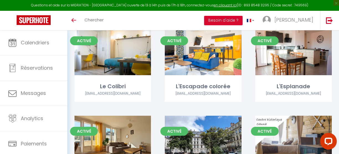
scroll to position [194, 0]
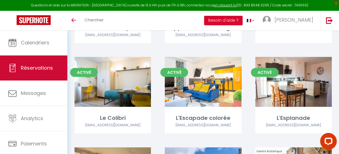
click at [40, 65] on span "Réservations" at bounding box center [37, 67] width 32 height 7
select select "not_cancelled"
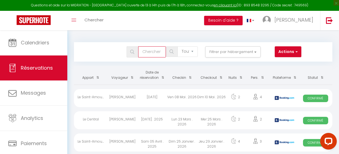
click at [158, 54] on input "text" at bounding box center [152, 51] width 28 height 11
type input "[PERSON_NAME]"
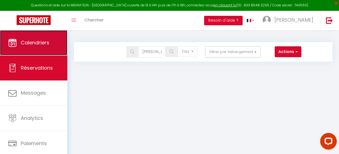
click at [35, 40] on span "Calendriers" at bounding box center [35, 42] width 29 height 7
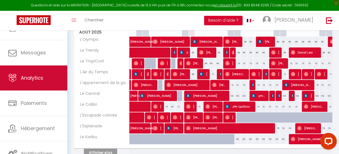
scroll to position [40, 0]
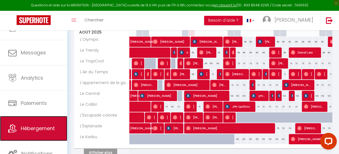
click at [32, 124] on link "Hébergement" at bounding box center [33, 128] width 67 height 25
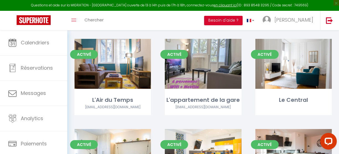
scroll to position [118, 0]
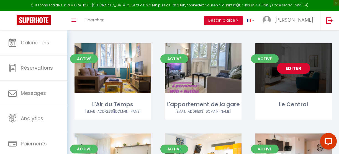
click at [299, 64] on link "Editer" at bounding box center [293, 68] width 33 height 11
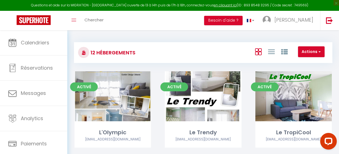
select select "3"
select select "2"
select select "1"
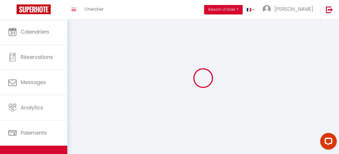
select select
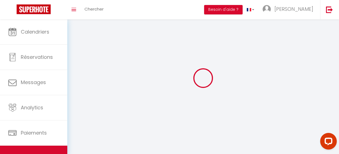
select select
checkbox input "false"
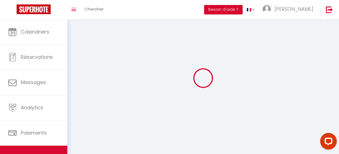
checkbox input "false"
select select
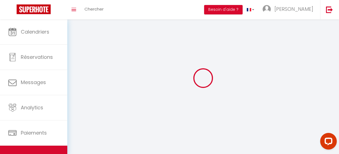
select select
checkbox input "false"
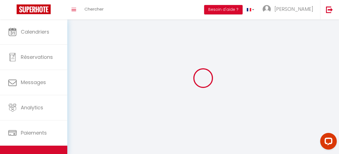
checkbox input "false"
select select
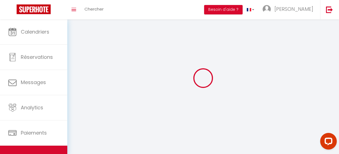
select select "1"
select select
select select "28"
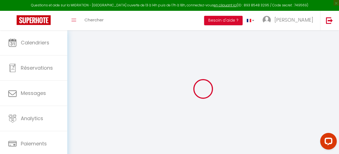
select select
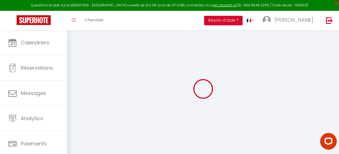
select select
checkbox input "false"
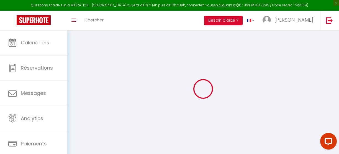
select select
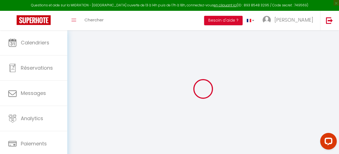
select select
checkbox input "false"
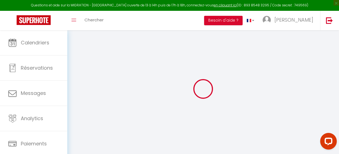
checkbox input "false"
select select
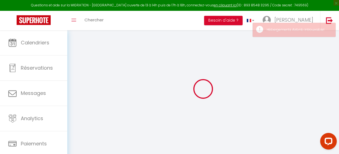
select select
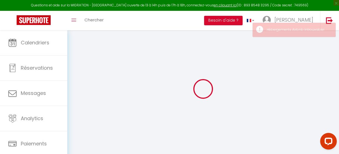
select select
checkbox input "false"
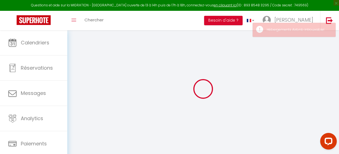
select select
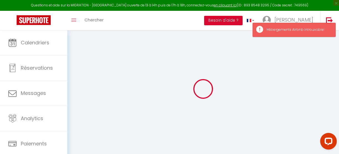
select select
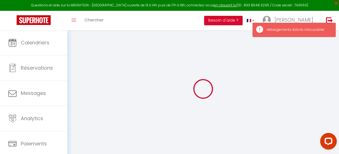
select select
checkbox input "false"
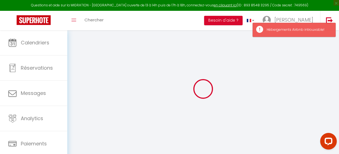
select select
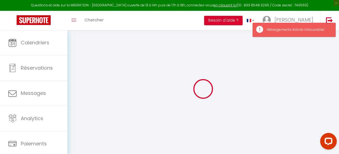
select select
checkbox input "false"
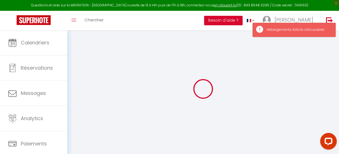
checkbox input "false"
select select
type input "Le Central"
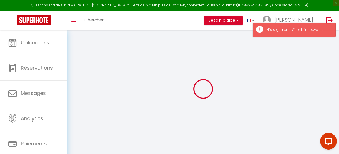
select select "1"
type input "102"
type input "42"
type input "5.5"
type input "100"
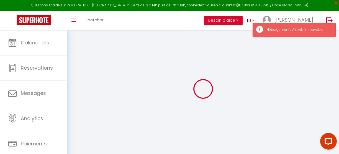
type input "300"
select select
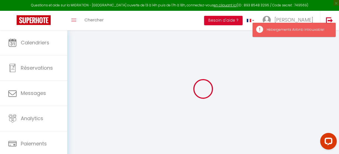
select select
type input "[STREET_ADDRESS]"
type input "25000"
type input "[GEOGRAPHIC_DATA]"
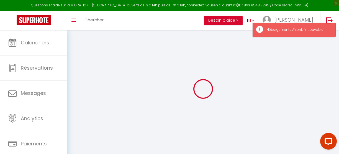
type input "[EMAIL_ADDRESS][DOMAIN_NAME]"
select select
checkbox input "false"
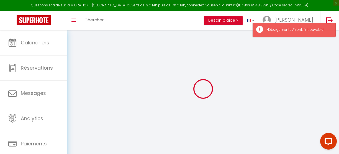
checkbox input "false"
radio input "true"
type input "0"
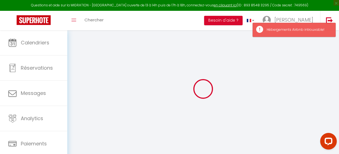
select select "10746"
select select
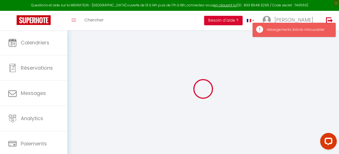
select select
checkbox input "false"
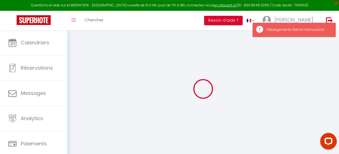
checkbox input "false"
select select
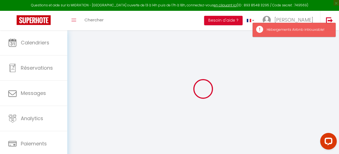
select select
checkbox input "false"
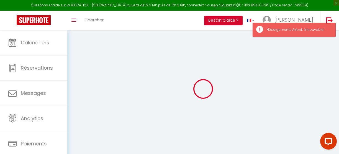
checkbox input "false"
select select
checkbox input "false"
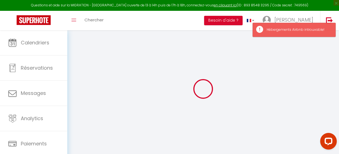
checkbox input "false"
select select "15:00"
select select "23:45"
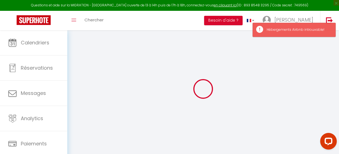
select select "10:00"
select select "15"
select select "21:00"
select select
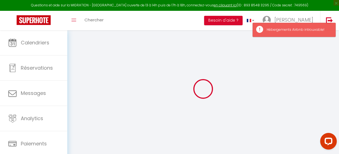
checkbox input "false"
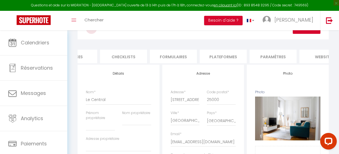
scroll to position [0, 177]
click at [225, 50] on li "Plateformes" at bounding box center [223, 57] width 47 height 14
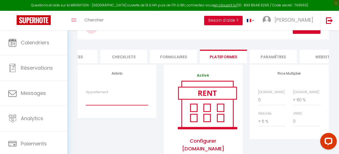
click at [114, 103] on select "Appartement" at bounding box center [117, 99] width 62 height 11
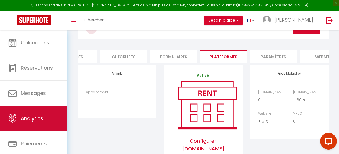
scroll to position [40, 0]
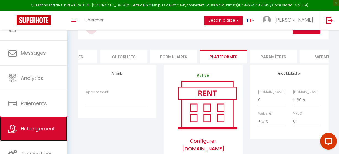
click at [29, 127] on span "Hébergement" at bounding box center [38, 128] width 34 height 7
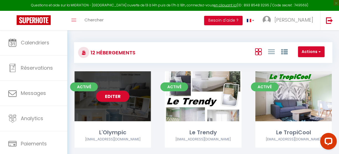
click at [120, 100] on link "Editer" at bounding box center [112, 96] width 33 height 11
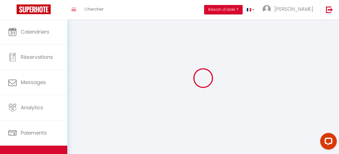
select select "1"
select select
select select "28"
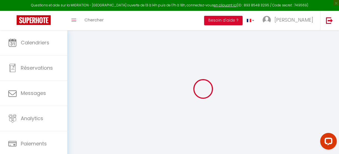
select select
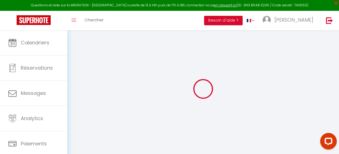
select select
checkbox input "false"
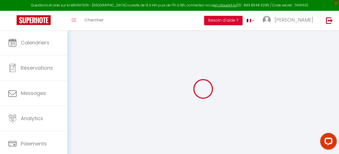
select select
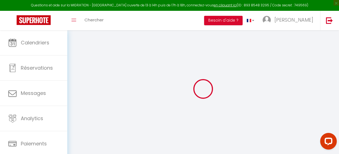
select select
checkbox input "false"
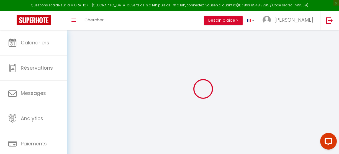
checkbox input "false"
select select
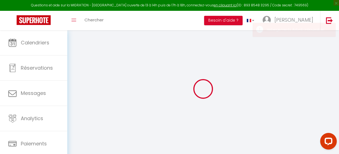
select select
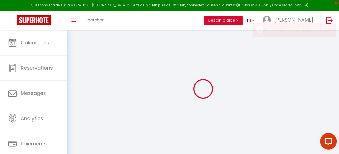
select select
checkbox input "false"
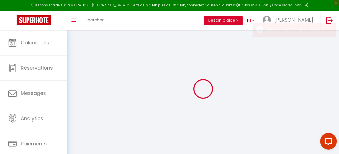
select select
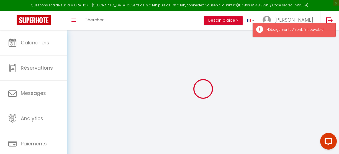
select select
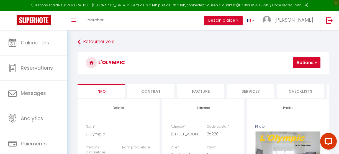
click at [303, 65] on button "Actions" at bounding box center [307, 62] width 28 height 11
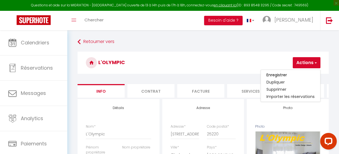
click at [263, 54] on h3 "L'Olympic" at bounding box center [203, 63] width 251 height 22
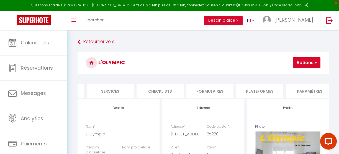
scroll to position [0, 149]
click at [256, 90] on li "Plateformes" at bounding box center [250, 91] width 47 height 14
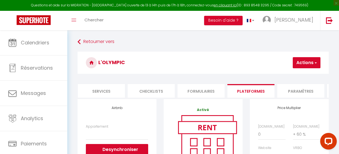
click at [316, 62] on span "button" at bounding box center [315, 63] width 4 height 6
click at [250, 59] on h3 "L'Olympic" at bounding box center [203, 63] width 251 height 22
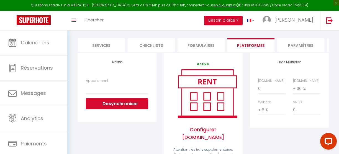
scroll to position [46, 0]
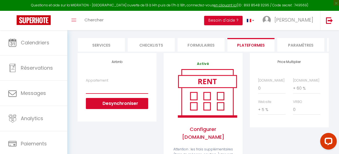
click at [110, 91] on select "Appartement" at bounding box center [117, 88] width 62 height 11
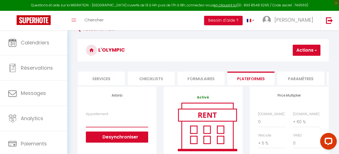
scroll to position [0, 0]
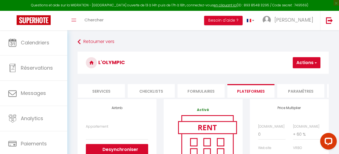
click at [316, 63] on span "button" at bounding box center [315, 63] width 4 height 6
click at [258, 56] on h3 "L'Olympic" at bounding box center [203, 63] width 251 height 22
click at [193, 92] on li "Formulaires" at bounding box center [201, 91] width 47 height 14
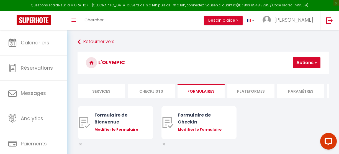
click at [249, 90] on li "Plateformes" at bounding box center [250, 91] width 47 height 14
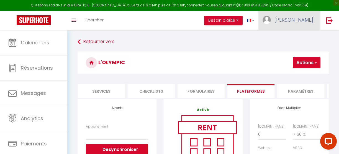
click at [297, 23] on span "[PERSON_NAME]" at bounding box center [293, 19] width 39 height 7
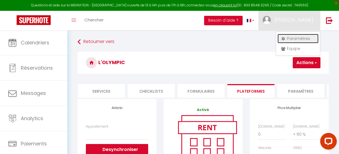
click at [298, 39] on link "Paramètres" at bounding box center [297, 38] width 41 height 9
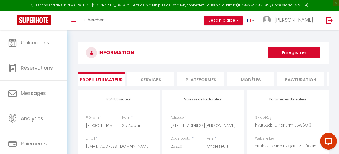
click at [200, 78] on li "Plateformes" at bounding box center [200, 79] width 47 height 14
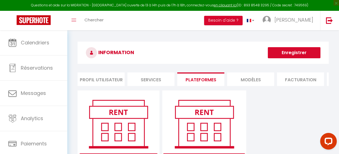
scroll to position [66, 0]
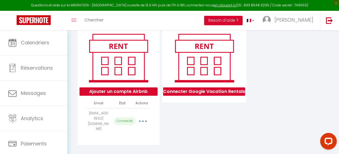
click at [142, 120] on icon "button" at bounding box center [143, 121] width 2 height 2
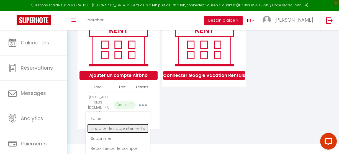
click at [131, 126] on link "Importer les appartements" at bounding box center [117, 128] width 61 height 9
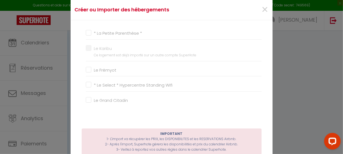
scroll to position [318, 0]
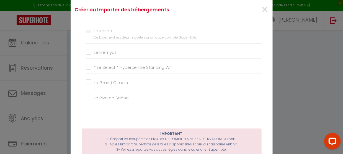
click at [87, 80] on input "Le Grand Citadin" at bounding box center [174, 83] width 176 height 6
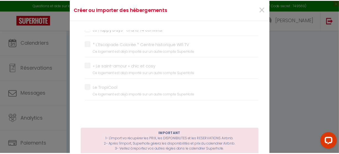
scroll to position [0, 0]
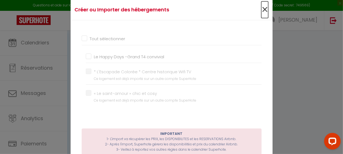
click at [262, 8] on span "×" at bounding box center [264, 9] width 7 height 17
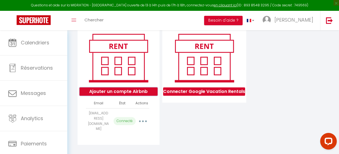
click at [145, 96] on button "Ajouter un compte Airbnb" at bounding box center [118, 91] width 78 height 8
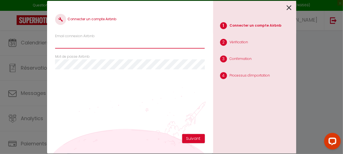
click at [96, 44] on input "Email connexion Airbnb" at bounding box center [130, 43] width 150 height 10
click at [291, 6] on icon at bounding box center [289, 8] width 5 height 8
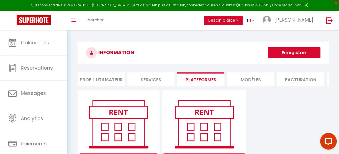
click at [223, 20] on button "Besoin d'aide ?" at bounding box center [223, 20] width 38 height 9
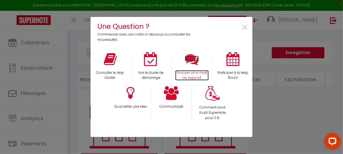
click at [191, 63] on icon at bounding box center [192, 59] width 14 height 14
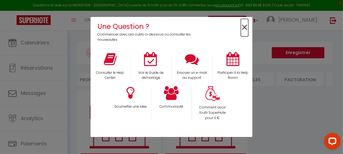
click at [244, 26] on span "×" at bounding box center [244, 27] width 7 height 17
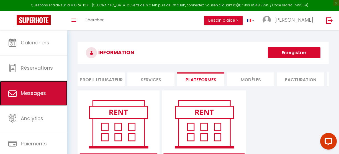
click at [37, 91] on span "Messages" at bounding box center [33, 92] width 25 height 7
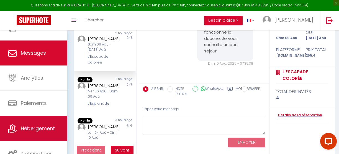
scroll to position [72, 0]
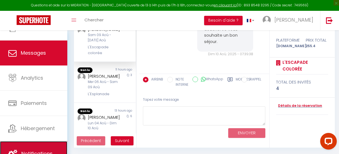
click at [40, 147] on link "Notifications" at bounding box center [33, 153] width 67 height 25
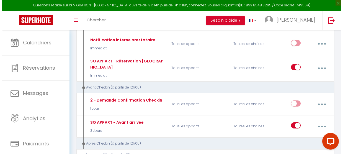
scroll to position [104, 0]
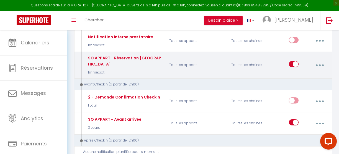
click at [323, 62] on button "button" at bounding box center [319, 65] width 15 height 11
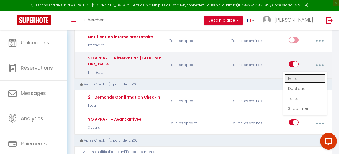
click at [299, 74] on link "Editer" at bounding box center [304, 78] width 41 height 9
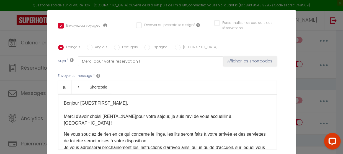
scroll to position [120, 0]
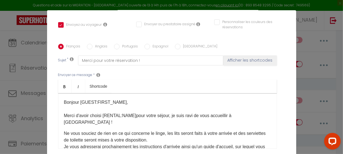
click at [147, 113] on span "pour votre séjour, je suis ravi de vous accueillir à [GEOGRAPHIC_DATA] !" at bounding box center [148, 118] width 168 height 11
click at [146, 113] on span "pour votre séjour, je suis ravi de vous accueillir à [GEOGRAPHIC_DATA] !" at bounding box center [148, 118] width 168 height 11
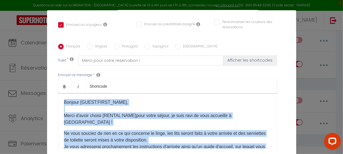
copy div "Bonjour [GUEST:FIRST_NAME]​ , Merci d'avoir choisi [RENTAL:NAME] pour votre séj…"
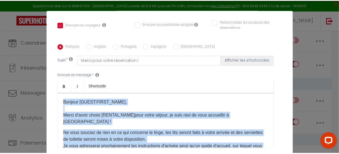
scroll to position [0, 0]
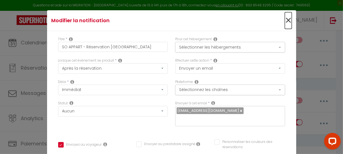
click at [285, 18] on span "×" at bounding box center [288, 20] width 7 height 17
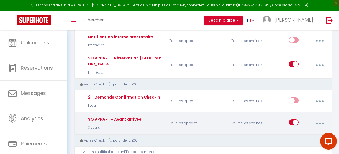
click at [318, 118] on button "button" at bounding box center [319, 123] width 15 height 11
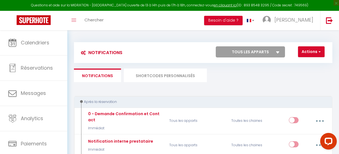
click at [156, 73] on li "SHORTCODES PERSONNALISÉS" at bounding box center [165, 75] width 83 height 14
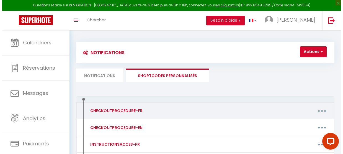
scroll to position [30, 0]
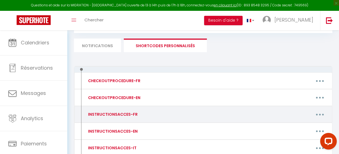
click at [217, 116] on div "Editer Supprimer" at bounding box center [238, 114] width 186 height 11
click at [317, 113] on button "button" at bounding box center [320, 114] width 15 height 11
click at [297, 126] on link "Editer" at bounding box center [305, 127] width 41 height 9
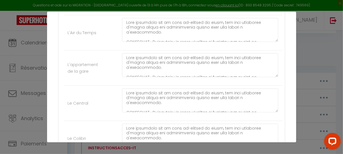
scroll to position [246, 0]
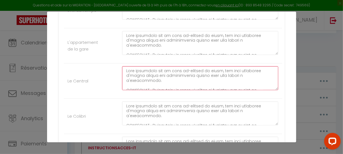
click at [153, 79] on textarea at bounding box center [200, 78] width 156 height 24
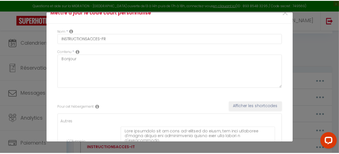
scroll to position [0, 0]
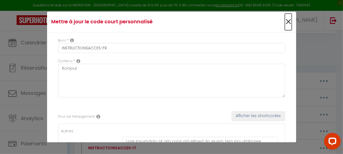
click at [285, 20] on span "×" at bounding box center [288, 22] width 7 height 17
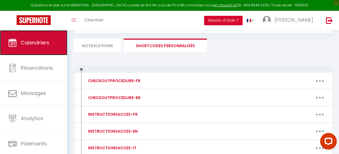
click at [40, 42] on span "Calendriers" at bounding box center [35, 42] width 29 height 7
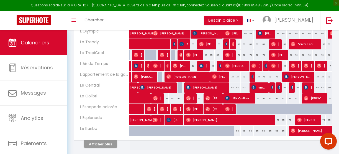
scroll to position [97, 0]
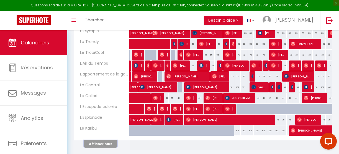
click at [101, 142] on button "Afficher plus" at bounding box center [100, 143] width 33 height 7
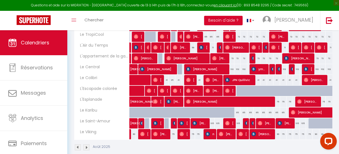
scroll to position [118, 0]
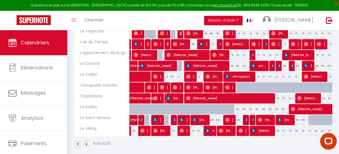
click at [177, 95] on span "[PERSON_NAME]" at bounding box center [173, 98] width 15 height 11
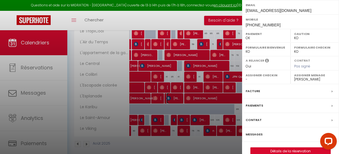
scroll to position [97, 0]
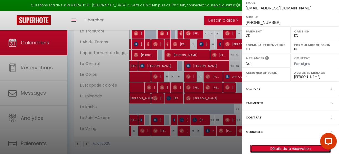
click at [279, 146] on link "Détails de la réservation" at bounding box center [291, 148] width 80 height 7
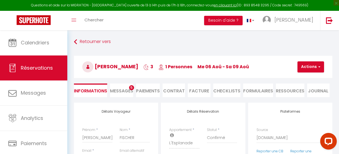
click at [218, 89] on li "CHECKLISTS" at bounding box center [226, 90] width 27 height 14
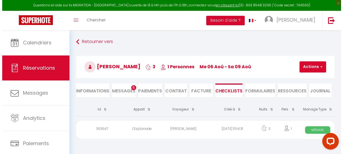
scroll to position [30, 0]
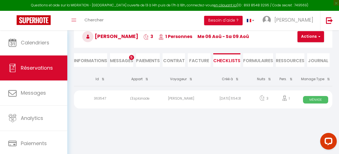
click at [173, 101] on div "[PERSON_NAME]" at bounding box center [181, 99] width 49 height 18
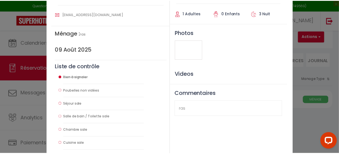
scroll to position [0, 0]
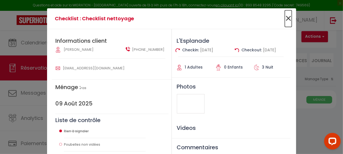
click at [286, 18] on span "×" at bounding box center [288, 18] width 7 height 17
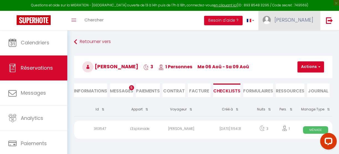
click at [302, 20] on span "[PERSON_NAME]" at bounding box center [293, 19] width 39 height 7
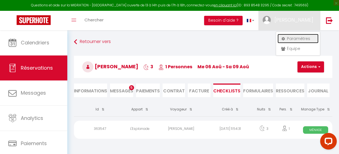
click at [290, 38] on link "Paramètres" at bounding box center [297, 38] width 41 height 9
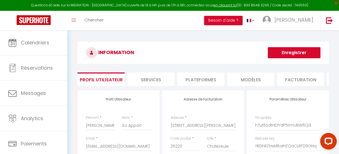
click at [204, 79] on li "Plateformes" at bounding box center [200, 79] width 47 height 14
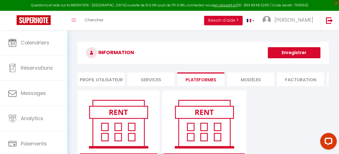
scroll to position [66, 0]
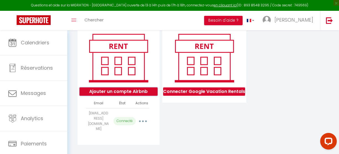
click at [132, 95] on button "Ajouter un compte Airbnb" at bounding box center [118, 91] width 78 height 8
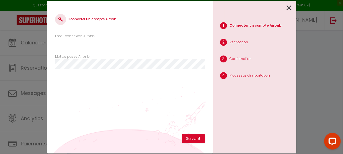
click at [288, 6] on icon at bounding box center [289, 8] width 5 height 8
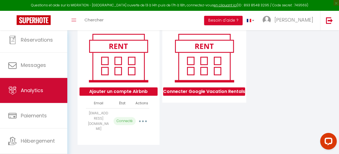
scroll to position [40, 0]
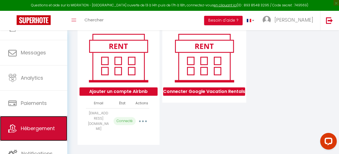
click at [39, 122] on link "Hébergement" at bounding box center [33, 128] width 67 height 25
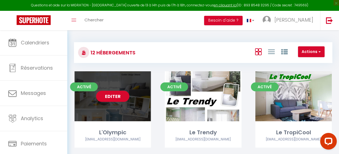
click at [110, 95] on link "Editer" at bounding box center [112, 96] width 33 height 11
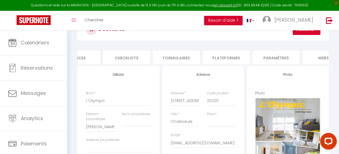
scroll to position [0, 175]
click at [223, 56] on li "Plateformes" at bounding box center [225, 58] width 47 height 14
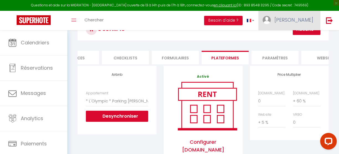
click at [286, 20] on span "[PERSON_NAME]" at bounding box center [293, 19] width 39 height 7
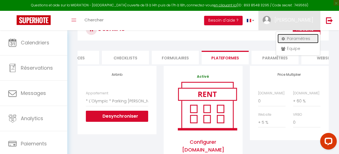
click at [300, 38] on link "Paramètres" at bounding box center [297, 38] width 41 height 9
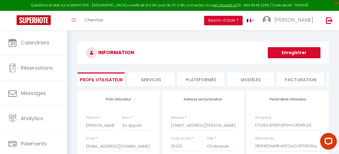
click at [209, 82] on li "Plateformes" at bounding box center [200, 79] width 47 height 14
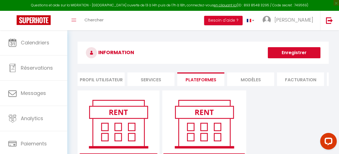
scroll to position [66, 0]
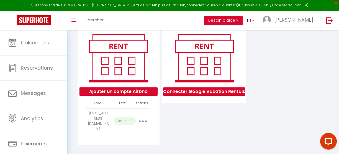
click at [131, 94] on button "Ajouter un compte Airbnb" at bounding box center [118, 91] width 78 height 8
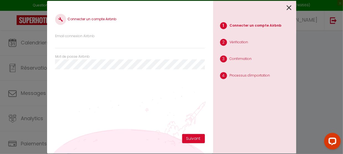
click at [289, 8] on icon at bounding box center [289, 8] width 5 height 8
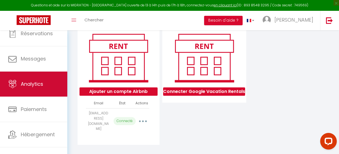
scroll to position [35, 0]
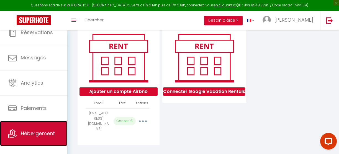
click at [37, 132] on span "Hébergement" at bounding box center [38, 133] width 34 height 7
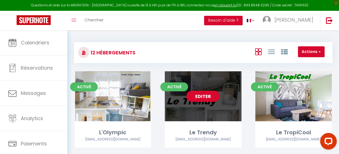
click at [209, 96] on link "Editer" at bounding box center [202, 96] width 33 height 11
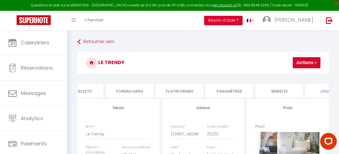
scroll to position [0, 247]
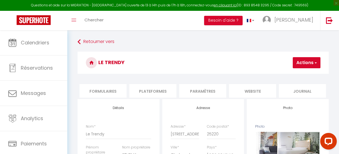
click at [143, 91] on li "Plateformes" at bounding box center [152, 91] width 47 height 14
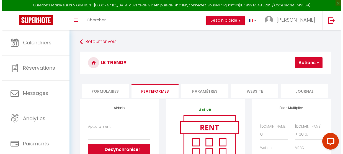
scroll to position [71, 0]
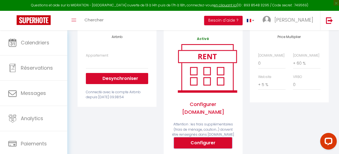
click at [205, 139] on button "Configurer" at bounding box center [203, 142] width 58 height 11
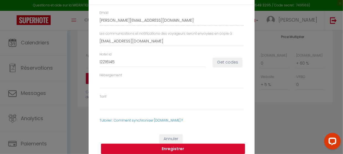
scroll to position [16, 0]
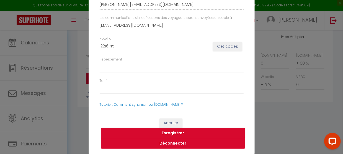
click at [176, 143] on button "Déconnecter" at bounding box center [173, 143] width 144 height 11
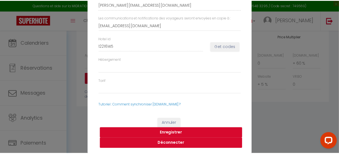
scroll to position [9, 0]
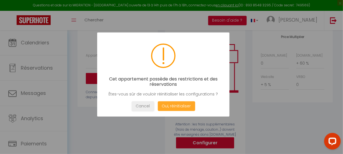
click at [179, 107] on button "Oui, réinitialiser" at bounding box center [176, 106] width 37 height 10
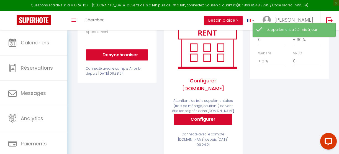
scroll to position [95, 0]
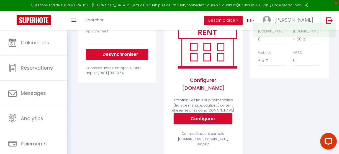
click at [203, 117] on button "Configurer" at bounding box center [203, 118] width 58 height 11
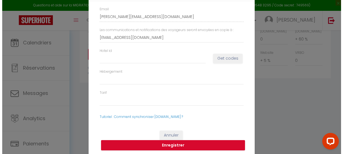
scroll to position [11, 0]
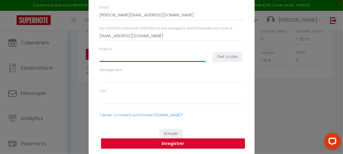
click at [147, 56] on input "Hotel id" at bounding box center [153, 57] width 106 height 10
click at [219, 58] on button "Get codes" at bounding box center [227, 56] width 29 height 9
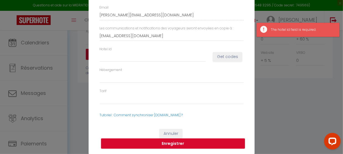
scroll to position [0, 0]
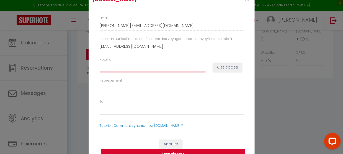
click at [136, 69] on input "Hotel id" at bounding box center [153, 67] width 106 height 10
click at [233, 66] on button "Get codes" at bounding box center [227, 67] width 29 height 9
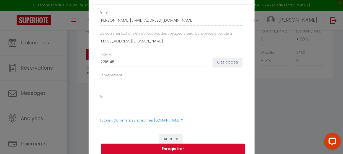
scroll to position [16, 0]
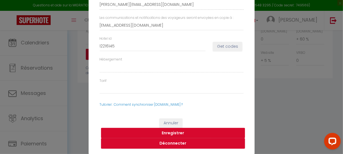
click at [173, 132] on button "Enregistrer" at bounding box center [173, 133] width 144 height 11
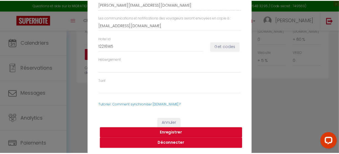
scroll to position [9, 0]
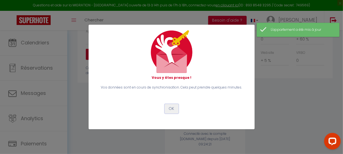
click at [171, 109] on button "OK" at bounding box center [172, 108] width 14 height 9
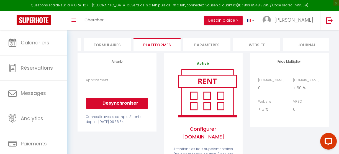
scroll to position [46, 0]
click at [160, 74] on div "Airbnb Appartement Desynchroniser Connecté avec le compte Airbnb depuis [DATE] …" at bounding box center [117, 131] width 86 height 157
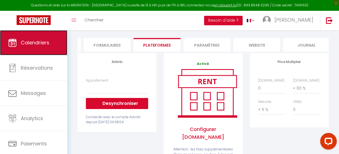
click at [36, 42] on span "Calendriers" at bounding box center [35, 42] width 29 height 7
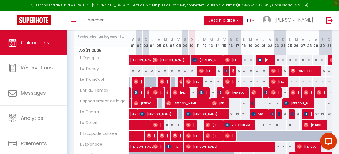
scroll to position [70, 0]
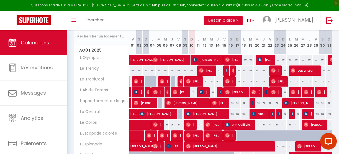
click at [229, 114] on div "102" at bounding box center [231, 114] width 7 height 10
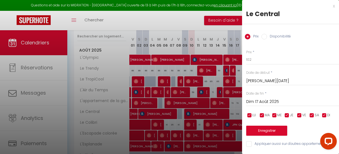
click at [268, 35] on label "Disponibilité" at bounding box center [279, 37] width 24 height 6
click at [267, 35] on input "Disponibilité" at bounding box center [264, 37] width 6 height 6
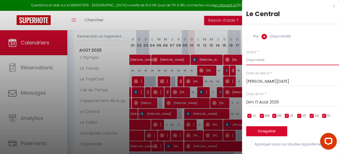
click at [261, 57] on select "Disponible Indisponible" at bounding box center [292, 60] width 93 height 11
click at [246, 55] on select "Disponible Indisponible" at bounding box center [292, 60] width 93 height 11
click at [261, 101] on input "Dim 17 Août 2025" at bounding box center [292, 102] width 93 height 7
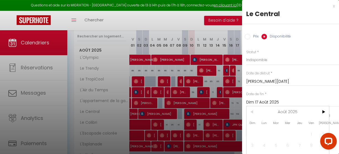
scroll to position [45, 0]
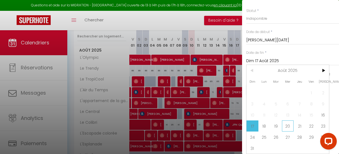
click at [287, 122] on span "20" at bounding box center [288, 125] width 12 height 11
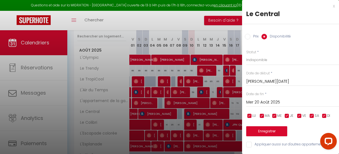
scroll to position [0, 0]
click at [260, 99] on input "Mer 20 Août 2025" at bounding box center [292, 102] width 93 height 7
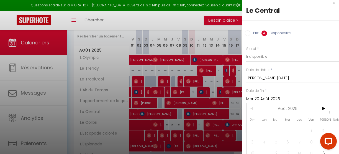
scroll to position [45, 0]
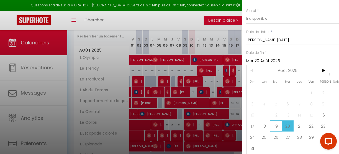
click at [277, 121] on span "19" at bounding box center [276, 125] width 12 height 11
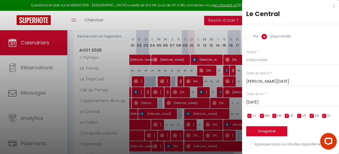
scroll to position [3, 0]
click at [268, 128] on button "Enregistrer" at bounding box center [266, 131] width 41 height 10
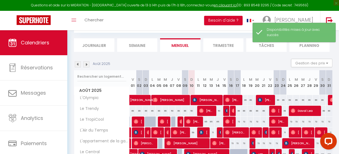
scroll to position [70, 0]
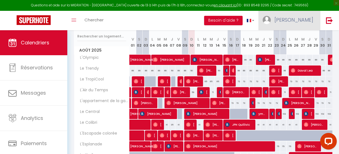
click at [290, 19] on span "[PERSON_NAME]" at bounding box center [293, 19] width 39 height 7
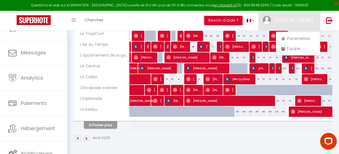
scroll to position [0, 0]
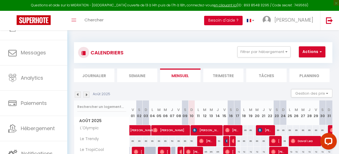
click at [216, 21] on button "Besoin d'aide ?" at bounding box center [223, 20] width 38 height 9
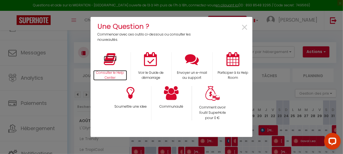
click at [112, 60] on icon at bounding box center [110, 59] width 13 height 14
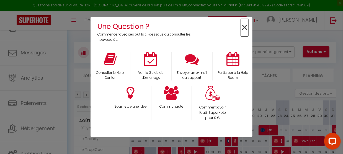
click at [245, 28] on span "×" at bounding box center [244, 27] width 7 height 17
